Goal: Task Accomplishment & Management: Manage account settings

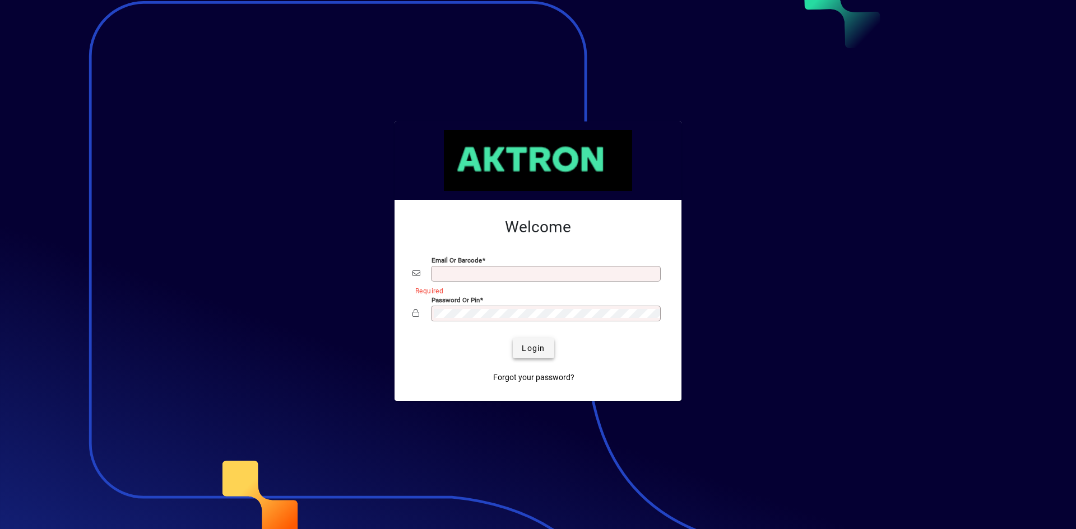
type input "**********"
click at [544, 351] on span "Login" at bounding box center [533, 349] width 23 height 12
